Goal: Task Accomplishment & Management: Use online tool/utility

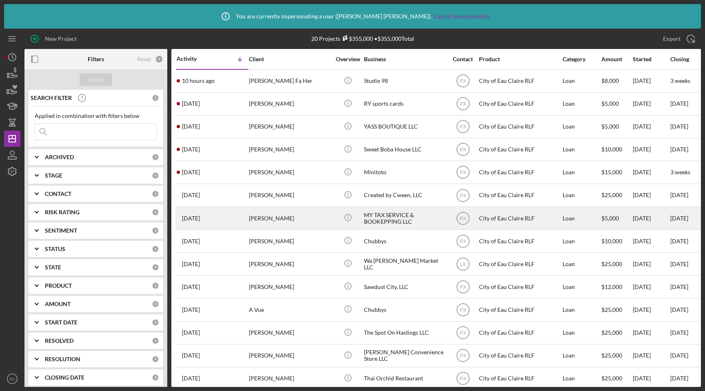
click at [253, 224] on div "[PERSON_NAME]" at bounding box center [290, 218] width 82 height 22
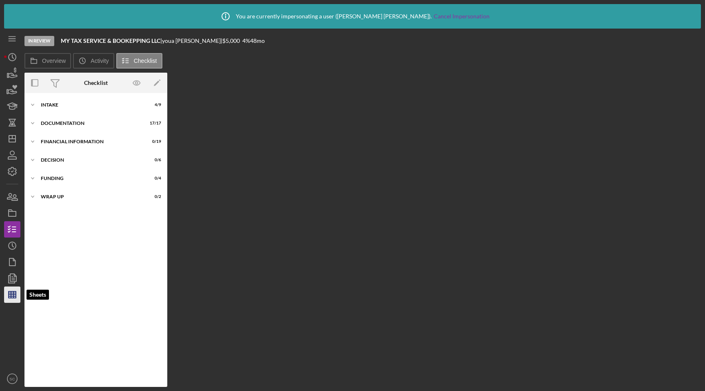
click at [15, 296] on line "button" at bounding box center [12, 296] width 7 height 0
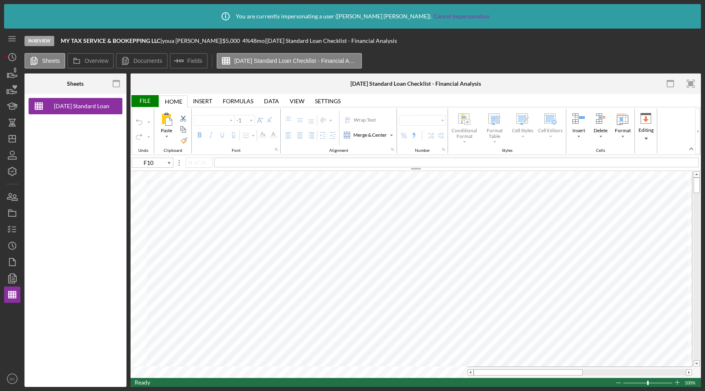
type input "Calibri"
type input "11"
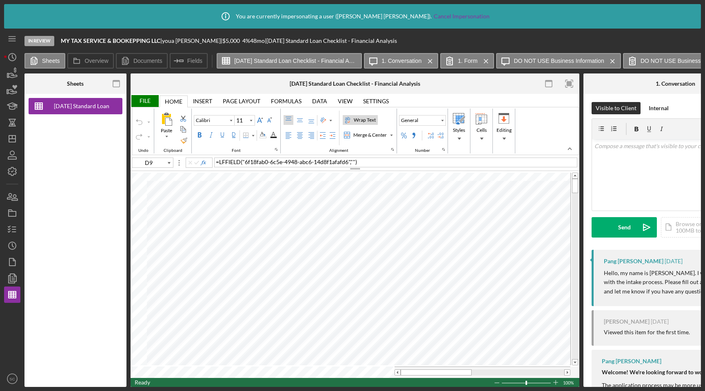
scroll to position [0, 629]
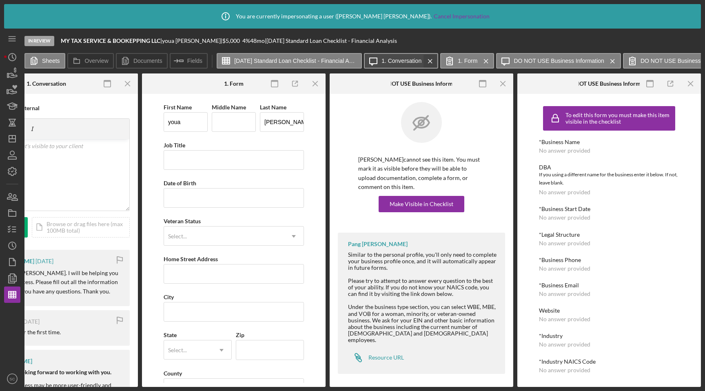
click at [430, 60] on icon "Icon/Menu Close" at bounding box center [430, 61] width 14 height 20
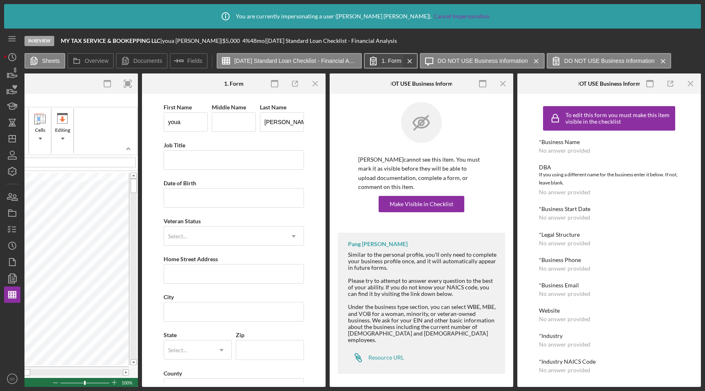
click at [413, 63] on icon "Icon/Menu Close" at bounding box center [410, 61] width 14 height 20
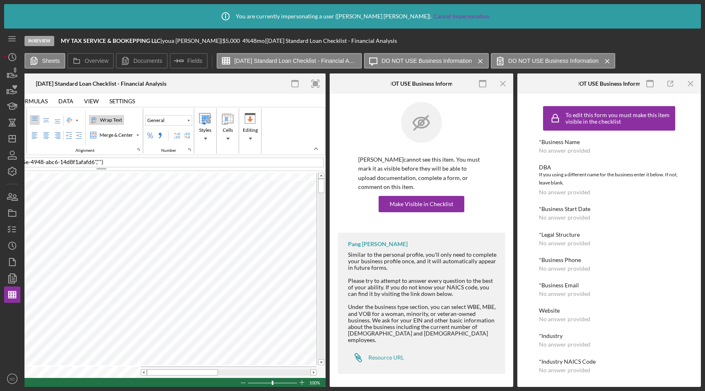
scroll to position [0, 254]
click at [480, 60] on icon "Icon/Menu Close" at bounding box center [480, 61] width 14 height 20
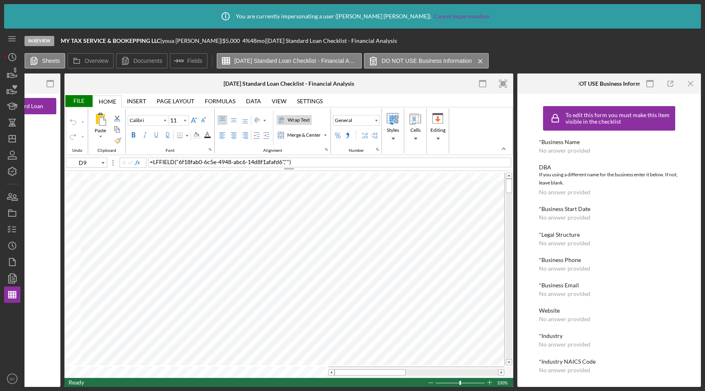
scroll to position [0, 66]
click at [482, 62] on icon "Icon/Menu Close" at bounding box center [480, 61] width 14 height 20
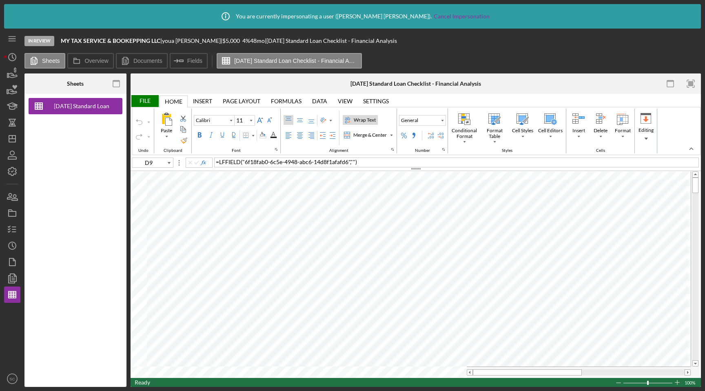
scroll to position [0, 0]
type input "D10"
